Goal: Task Accomplishment & Management: Manage account settings

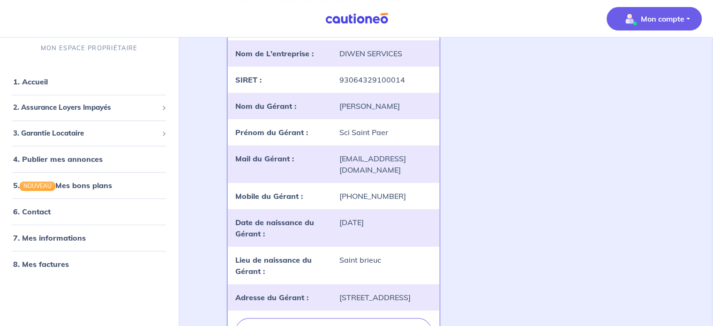
scroll to position [214, 0]
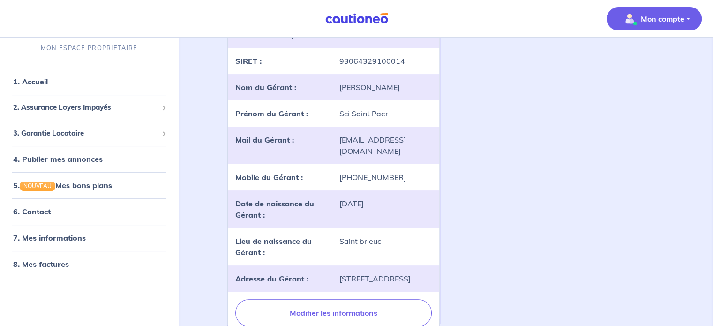
click at [497, 186] on div "DIWEN SERVICES landlord-id BAh7CEkiCGdpZAY6BkVUSSJXZ2lkOi8vY2F1dGlvbmVvLWNvcmUv…" at bounding box center [445, 166] width 448 height 346
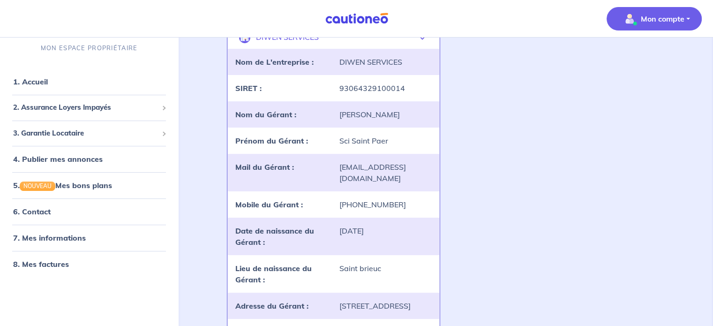
scroll to position [176, 0]
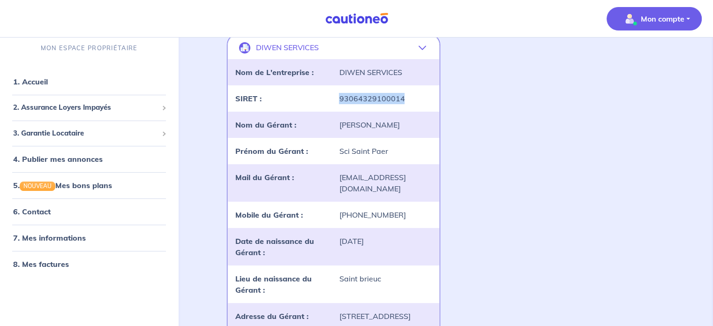
drag, startPoint x: 407, startPoint y: 105, endPoint x: 324, endPoint y: 100, distance: 82.6
click at [324, 100] on div "SIRET : 93064329100014" at bounding box center [333, 98] width 211 height 26
copy div "93064329100014"
click at [36, 81] on link "1. Accueil" at bounding box center [30, 81] width 34 height 9
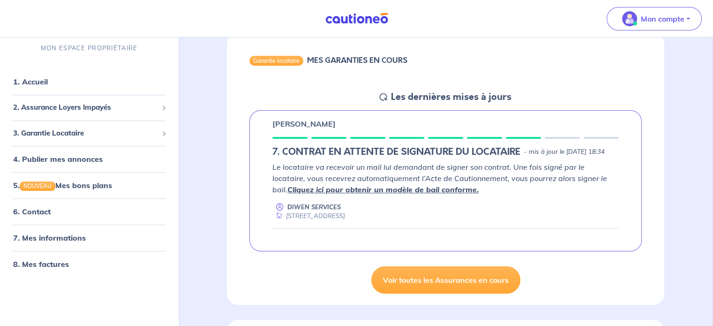
scroll to position [97, 0]
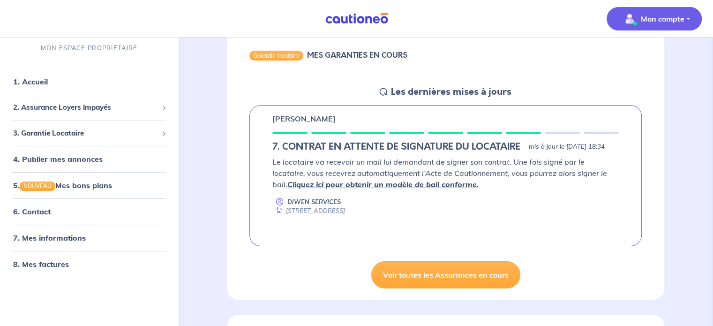
click at [668, 16] on p "Mon compte" at bounding box center [662, 18] width 44 height 11
click at [635, 53] on link "Mes informations" at bounding box center [644, 58] width 75 height 15
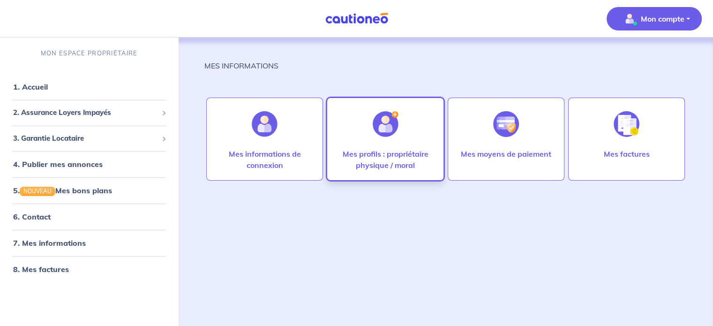
click at [363, 141] on div "Mes profils : propriétaire physique / moral" at bounding box center [385, 138] width 117 height 83
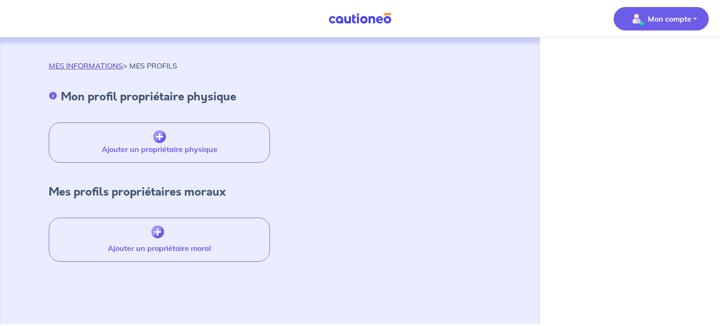
click at [61, 65] on link "MES INFORMATIONS" at bounding box center [86, 65] width 74 height 9
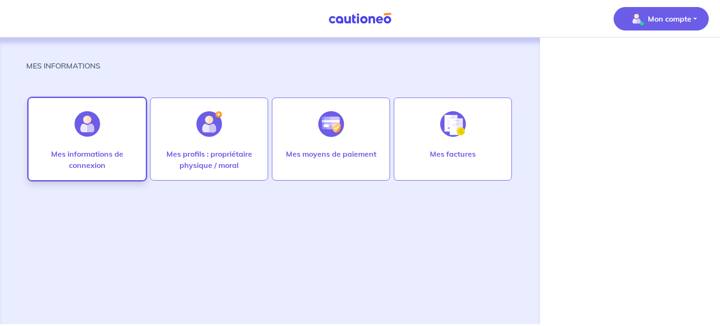
click at [131, 144] on div "Mes informations de connexion" at bounding box center [87, 138] width 118 height 83
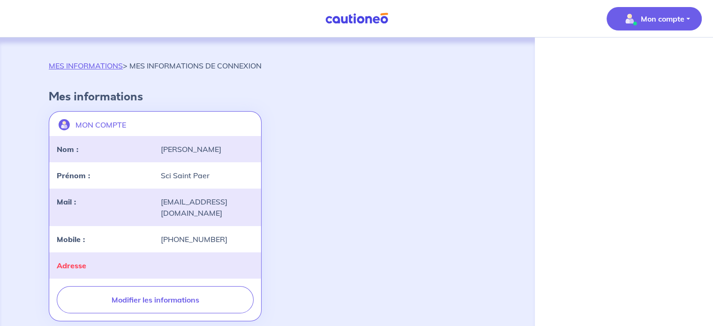
click at [131, 144] on div "Nom :" at bounding box center [103, 148] width 104 height 11
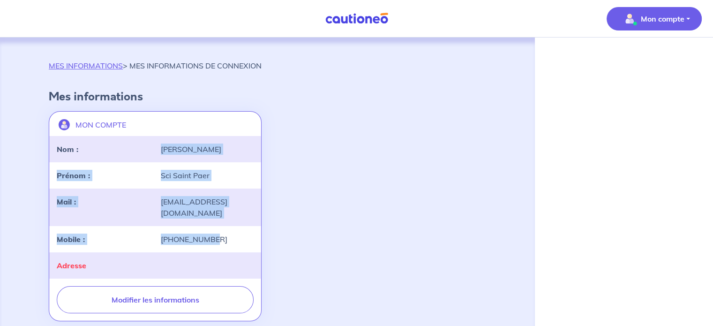
drag, startPoint x: 225, startPoint y: 245, endPoint x: 161, endPoint y: 150, distance: 114.5
click at [161, 150] on div "landlord-id BAh7CEkiCGdpZAY6BkVUSSJWZ2lkOi8vY2F1dGlvbmVvLWNvcmUvVXNlci9hZGExNGE…" at bounding box center [155, 207] width 212 height 142
copy div "[PERSON_NAME] : Sci Saint Paer Mail : [EMAIL_ADDRESS][DOMAIN_NAME] Mobile : [PH…"
